Goal: Information Seeking & Learning: Learn about a topic

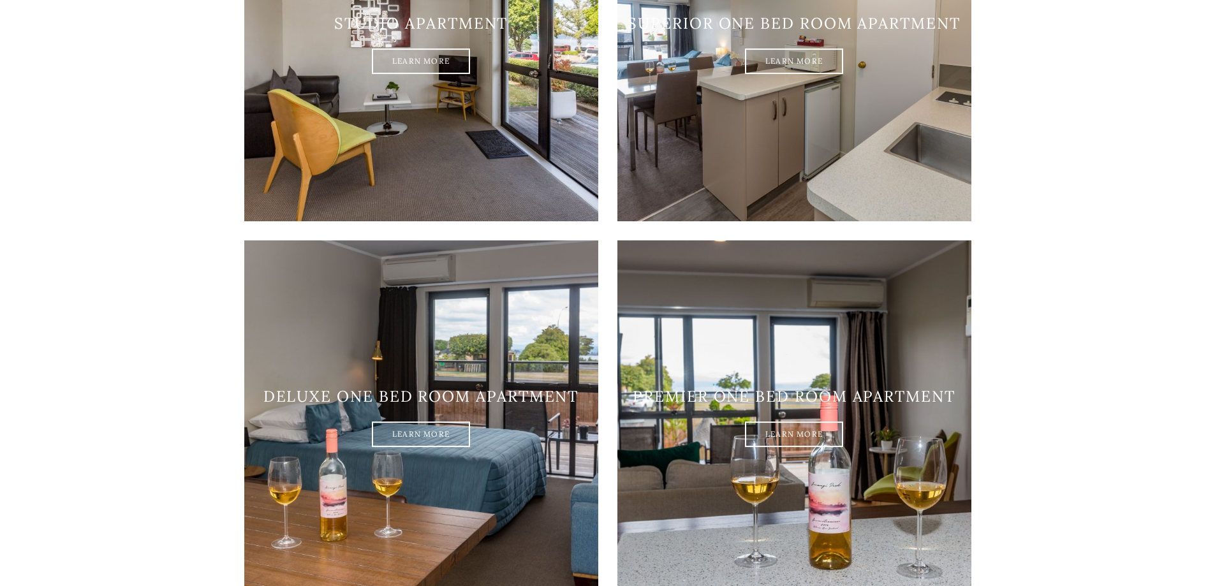
scroll to position [1191, 0]
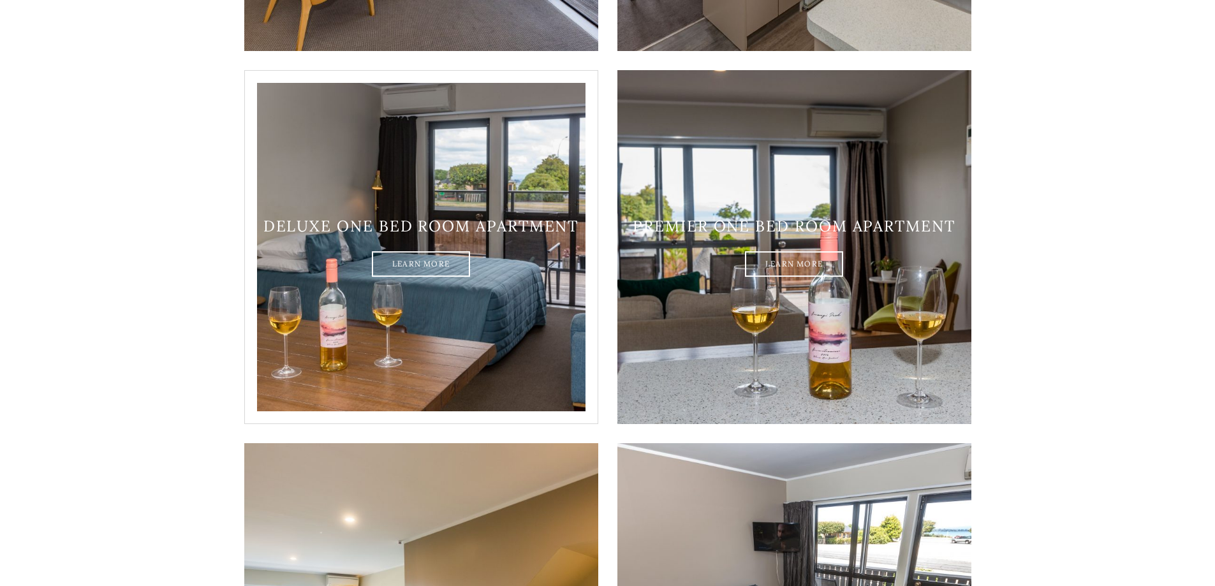
click at [452, 218] on h3 "Deluxe one bed room apartment" at bounding box center [421, 227] width 354 height 19
click at [433, 252] on link "Learn More" at bounding box center [421, 265] width 98 height 26
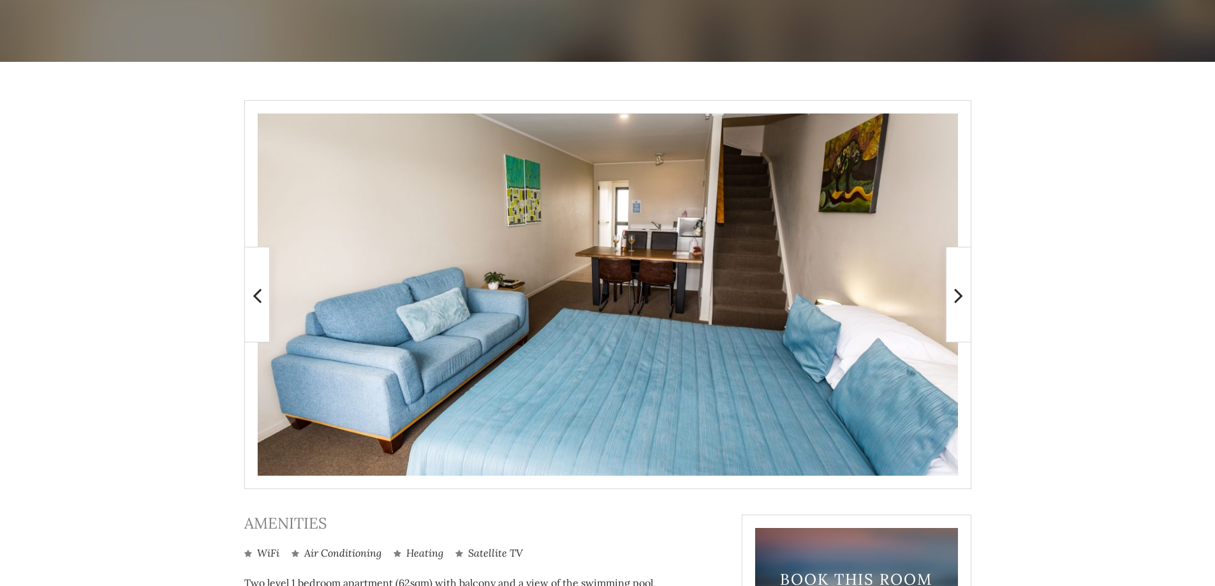
scroll to position [340, 0]
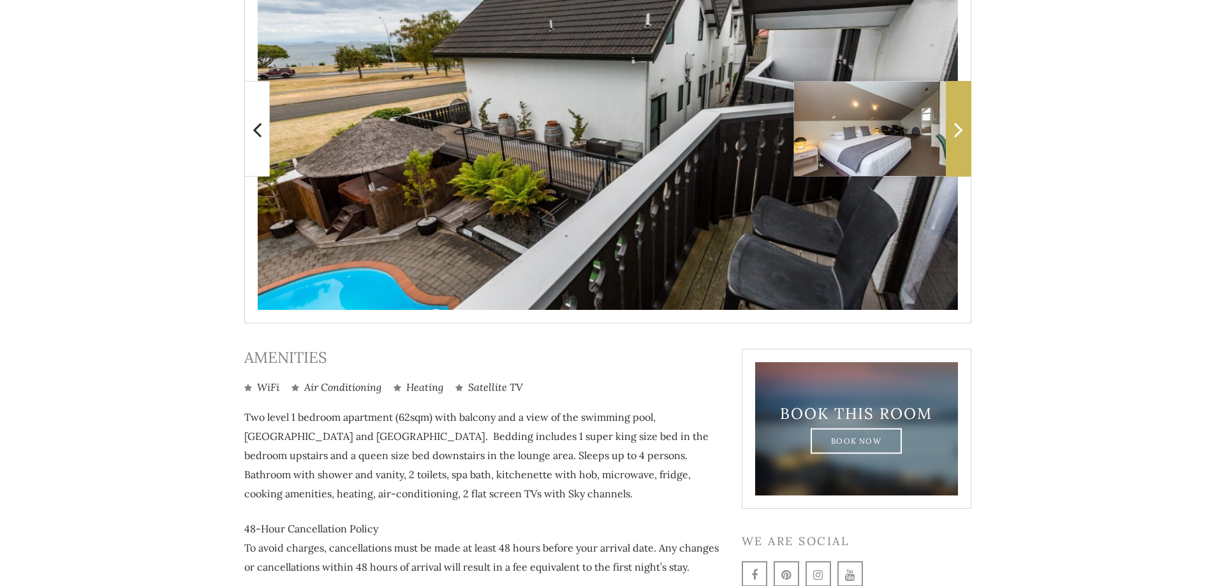
click at [960, 144] on span at bounding box center [959, 129] width 26 height 96
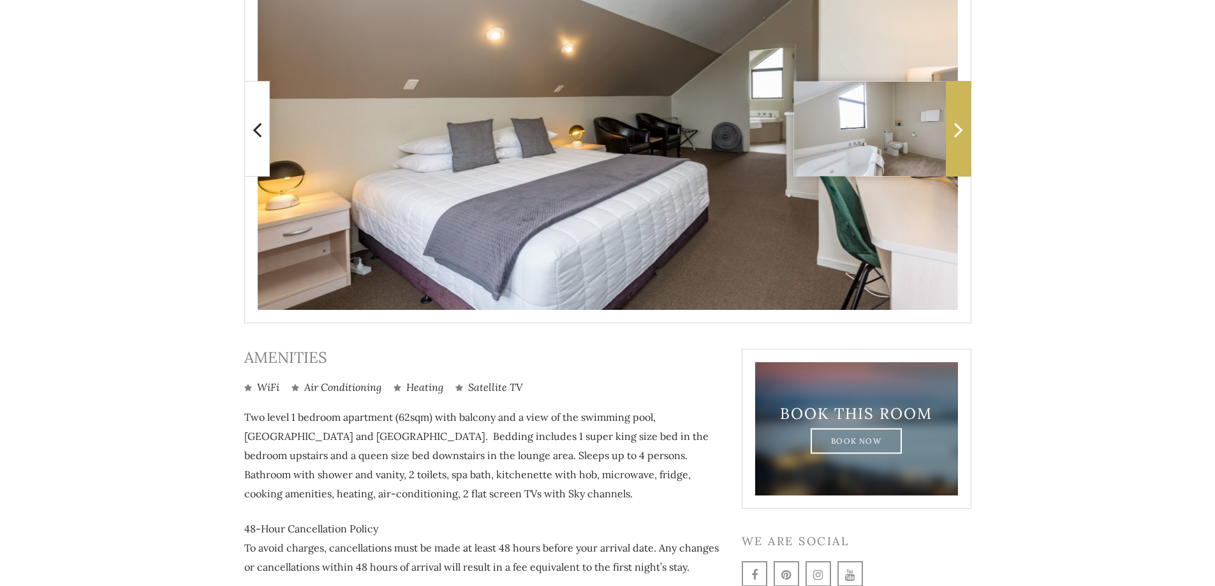
click at [960, 144] on span at bounding box center [959, 129] width 26 height 96
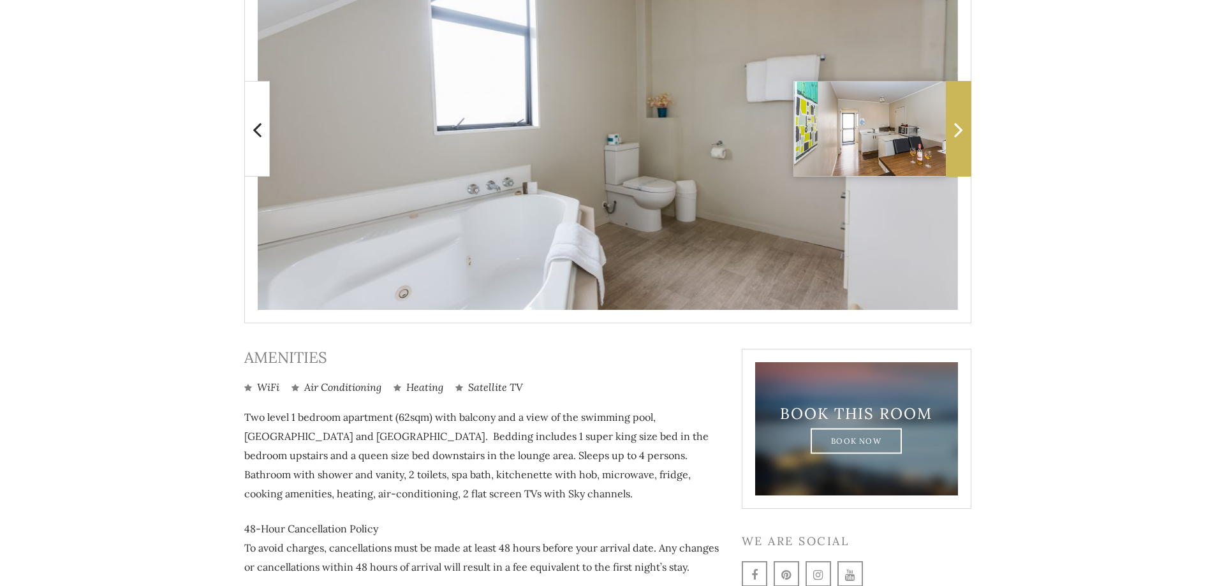
click at [960, 144] on span at bounding box center [959, 129] width 26 height 96
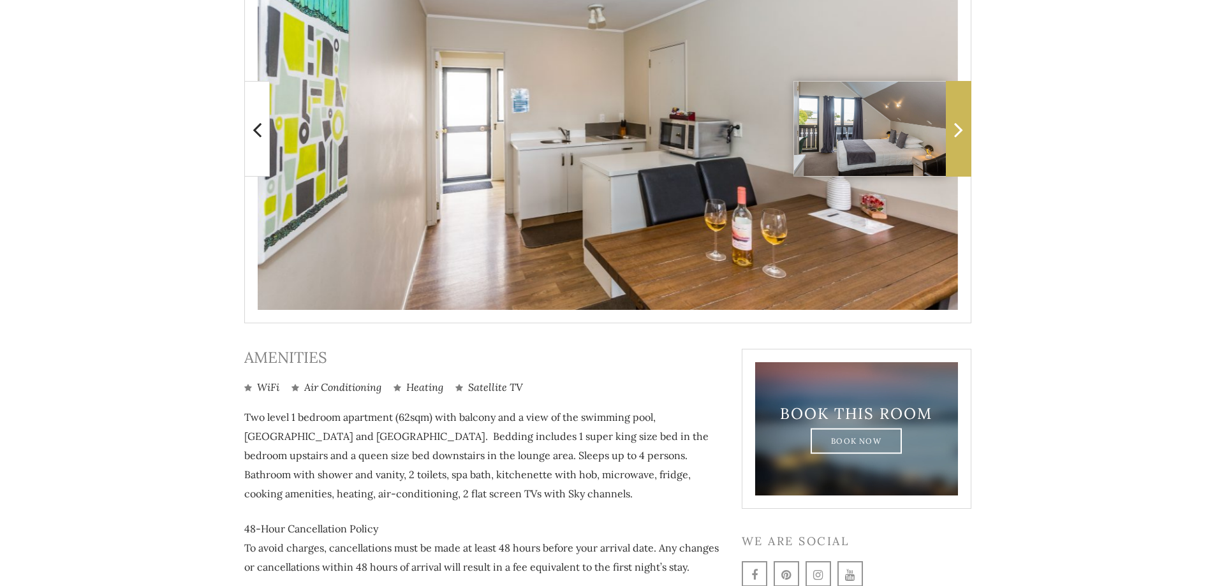
click at [960, 144] on span at bounding box center [959, 129] width 26 height 96
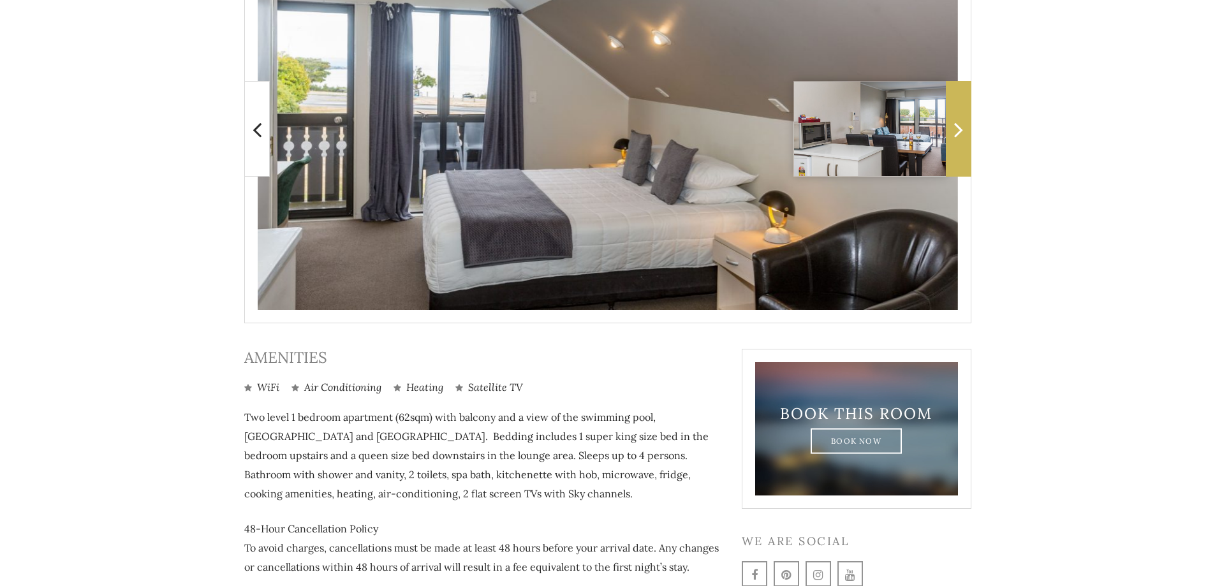
click at [964, 144] on span at bounding box center [959, 129] width 26 height 96
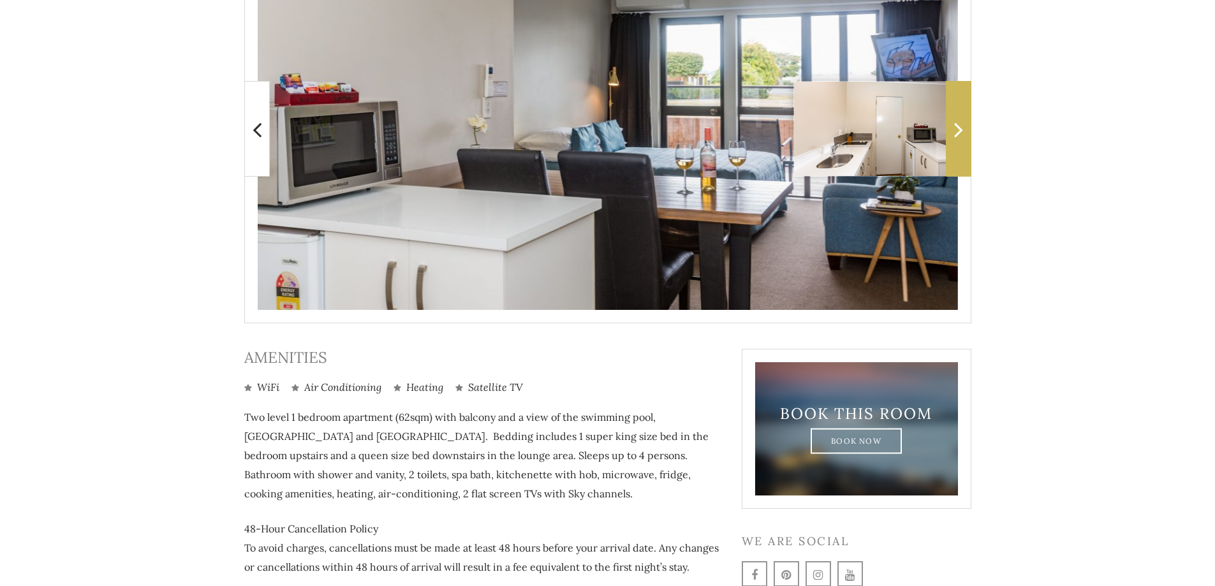
click at [964, 144] on span at bounding box center [959, 129] width 26 height 96
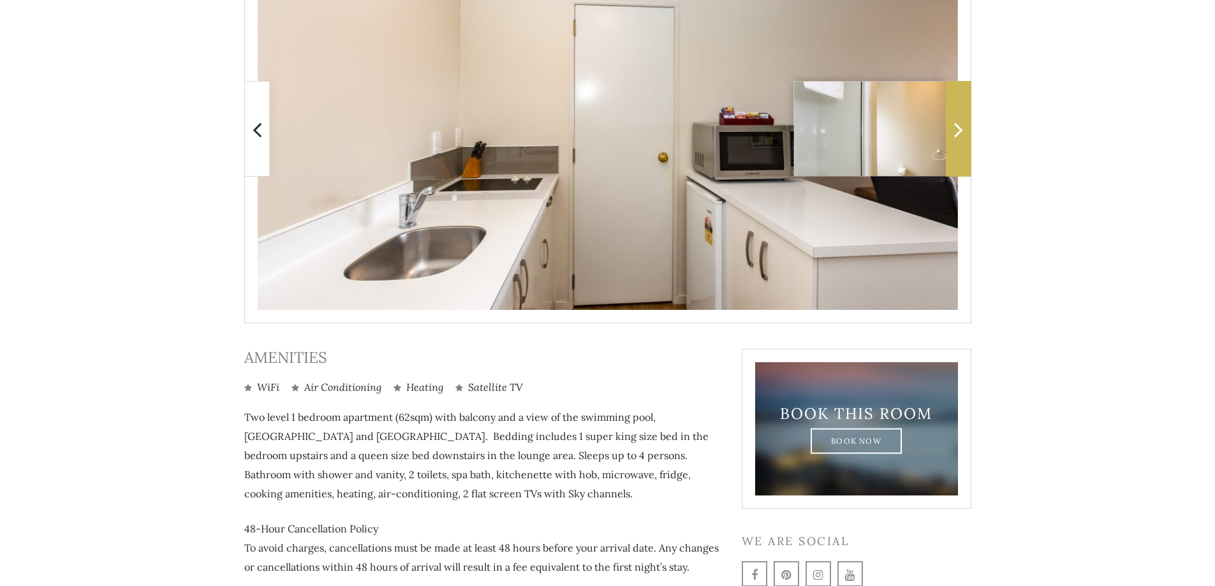
click at [960, 145] on span at bounding box center [959, 129] width 26 height 96
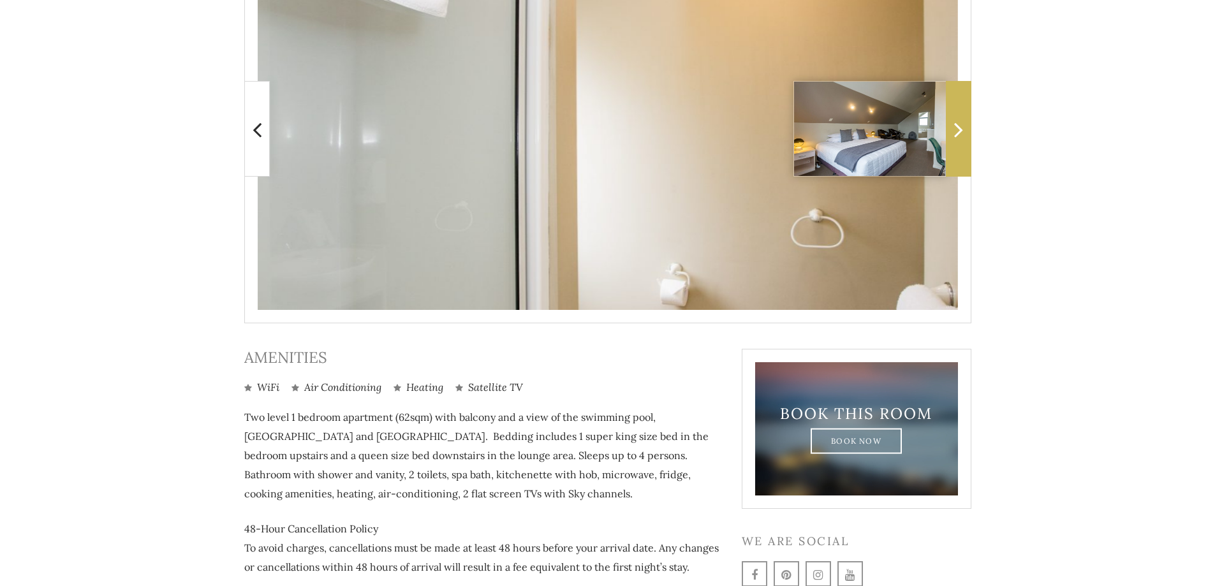
click at [960, 145] on span at bounding box center [959, 129] width 26 height 96
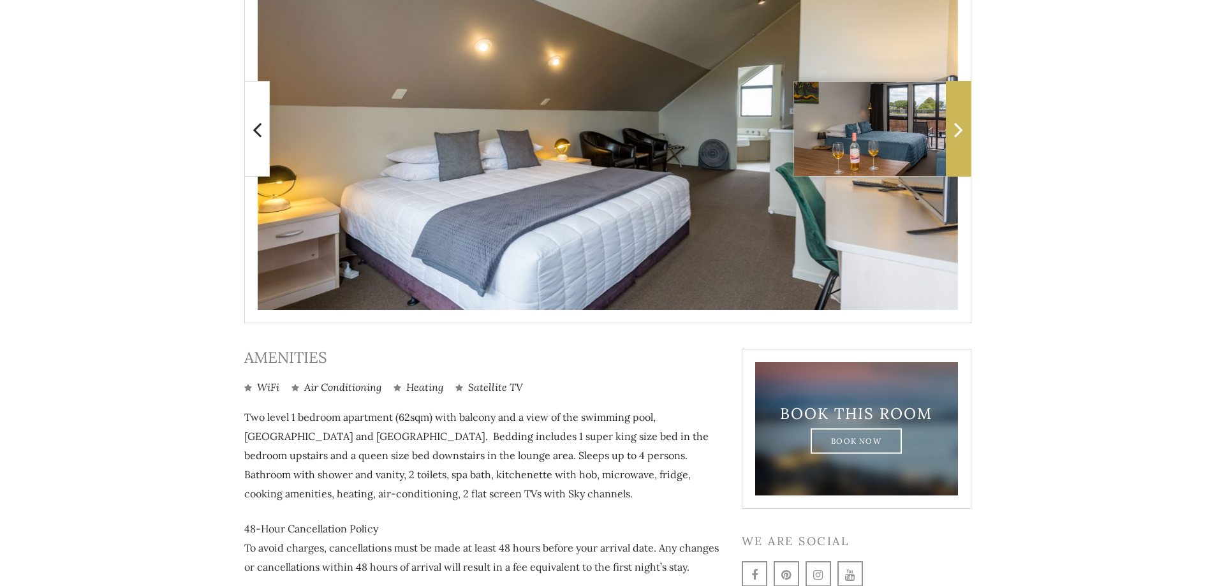
click at [960, 145] on span at bounding box center [959, 129] width 26 height 96
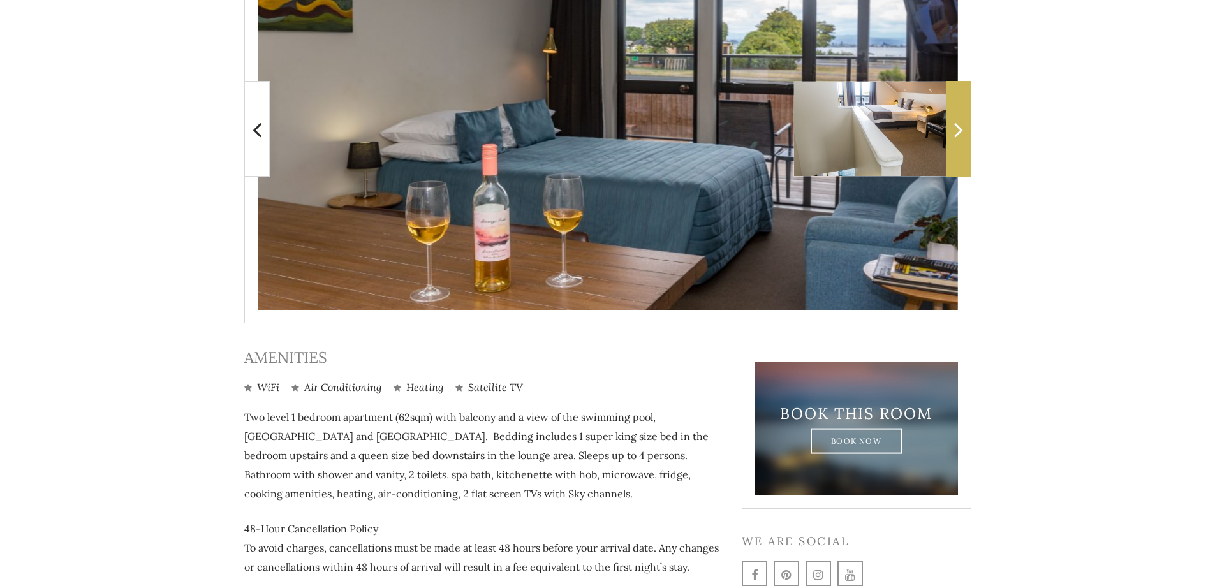
click at [961, 145] on span at bounding box center [959, 129] width 26 height 96
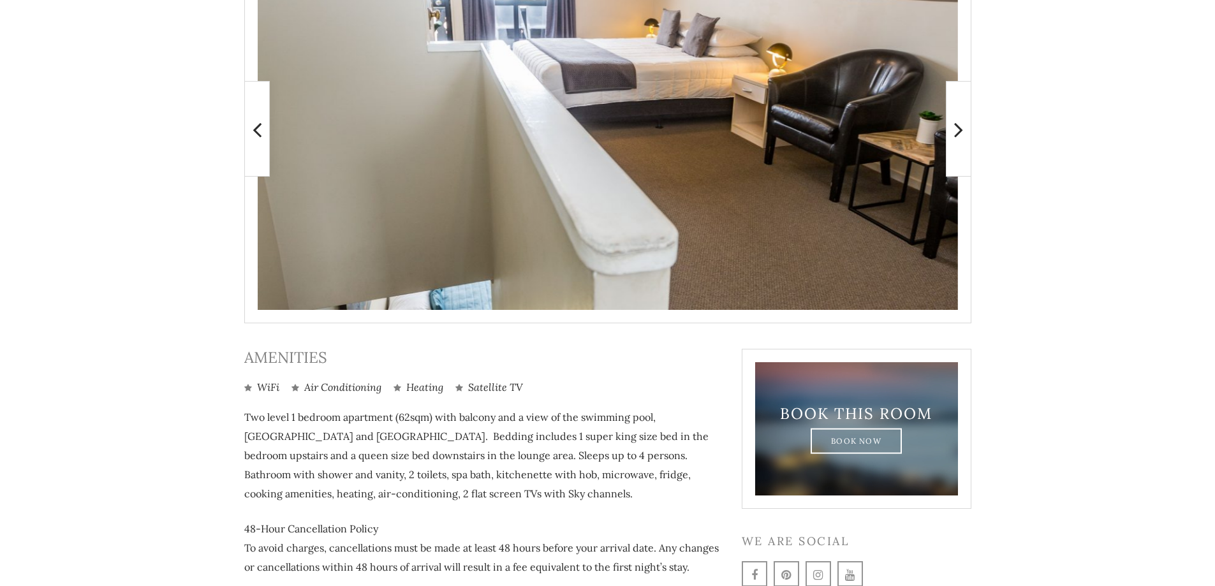
click at [1116, 209] on main at bounding box center [607, 270] width 1215 height 748
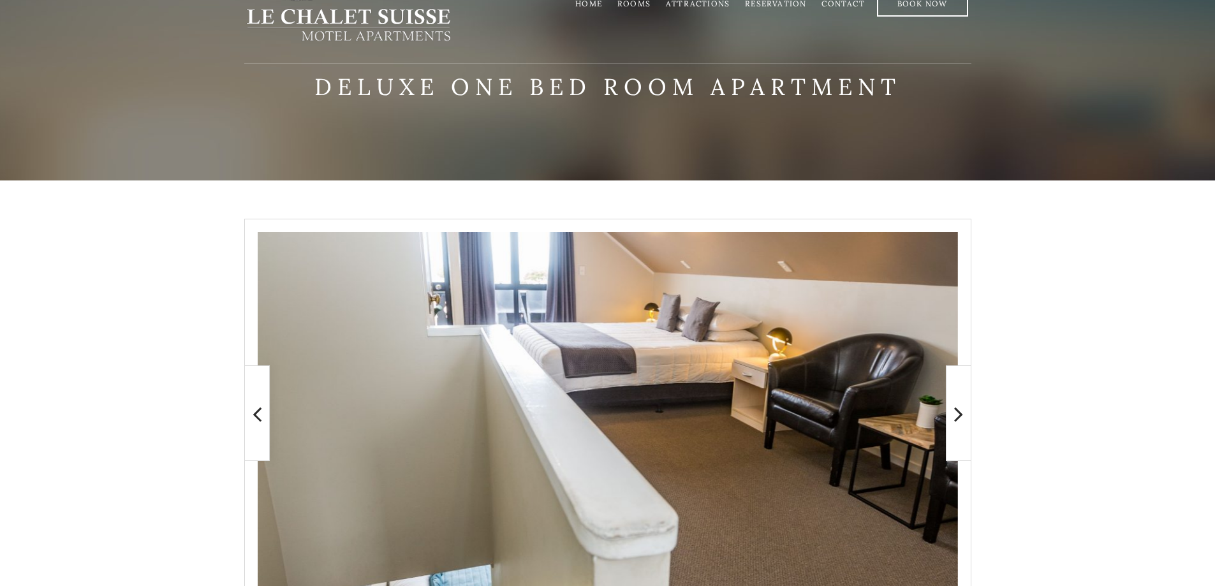
scroll to position [0, 0]
